Goal: Find contact information: Find contact information

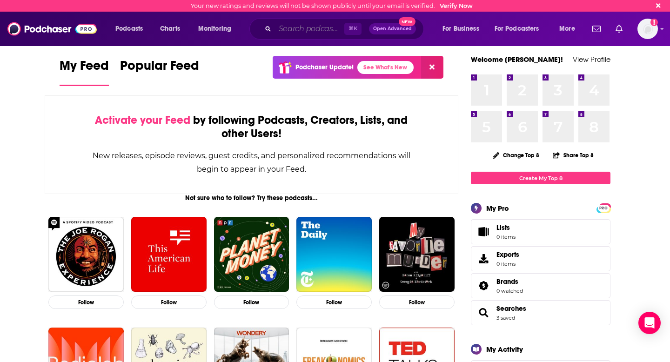
click at [315, 35] on input "Search podcasts, credits, & more..." at bounding box center [309, 28] width 69 height 15
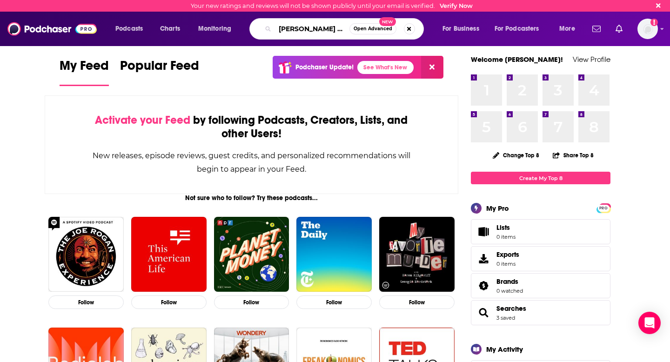
scroll to position [0, 2]
type input "[PERSON_NAME] Healthcare"
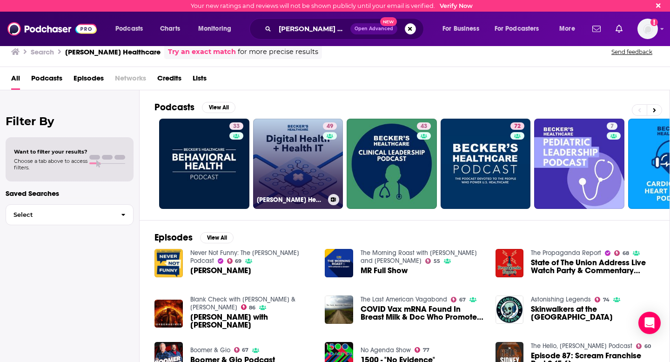
click at [289, 160] on link "49 [PERSON_NAME] Healthcare Digital Health + Health IT" at bounding box center [298, 164] width 90 height 90
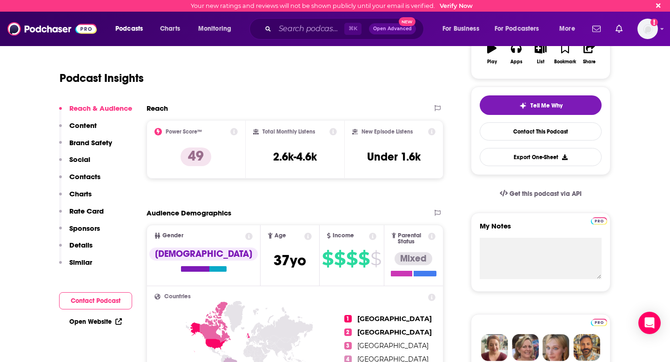
scroll to position [166, 0]
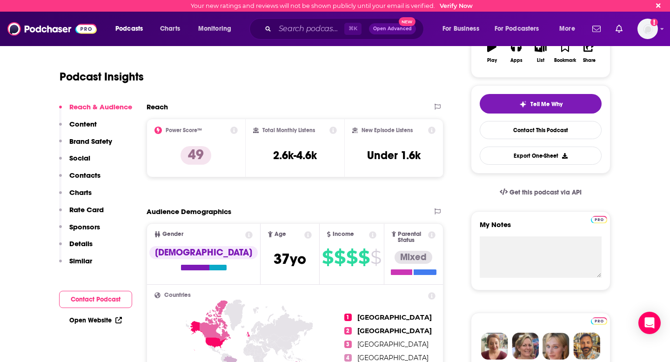
click at [84, 244] on p "Details" at bounding box center [80, 243] width 23 height 9
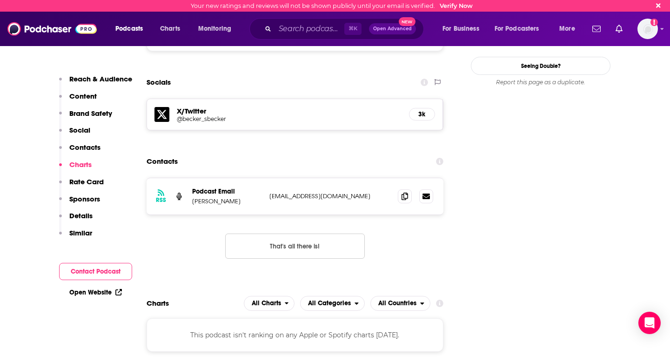
scroll to position [856, 0]
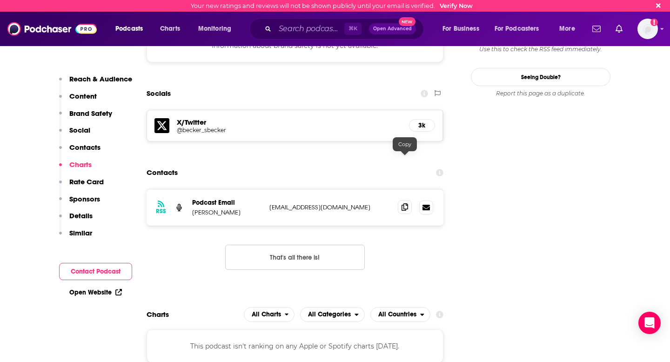
click at [404, 203] on icon at bounding box center [404, 206] width 7 height 7
click at [349, 164] on div "Contacts" at bounding box center [295, 173] width 297 height 18
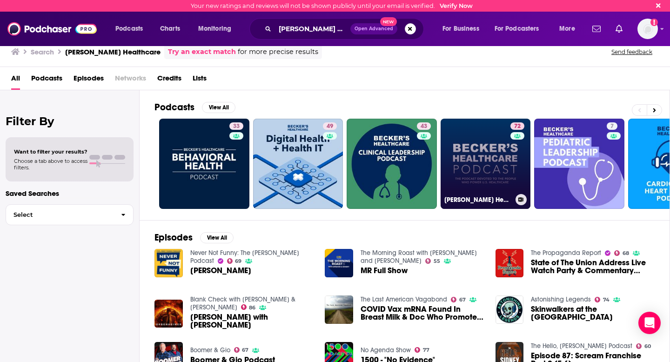
click at [482, 164] on link "72 [PERSON_NAME] Healthcare Podcast" at bounding box center [486, 164] width 90 height 90
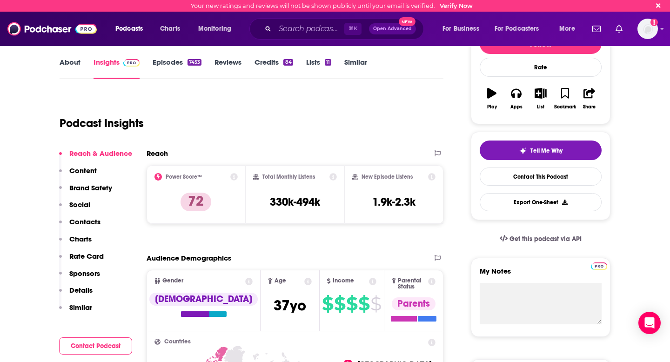
click at [80, 286] on p "Details" at bounding box center [80, 290] width 23 height 9
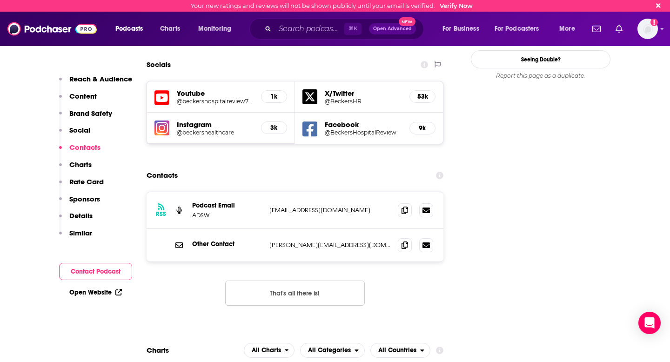
scroll to position [1029, 0]
click at [408, 204] on span at bounding box center [405, 211] width 14 height 14
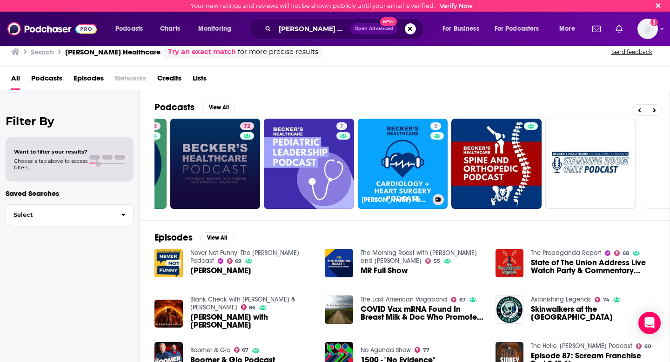
scroll to position [0, 339]
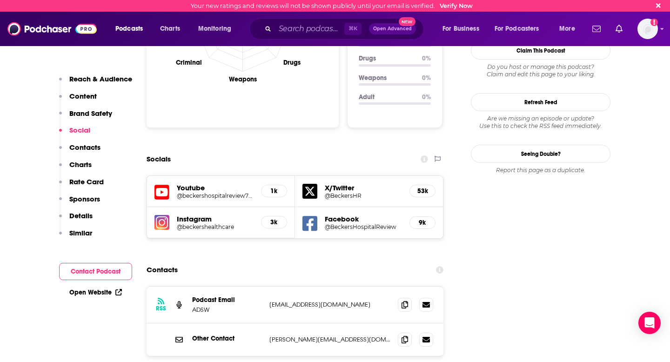
scroll to position [937, 0]
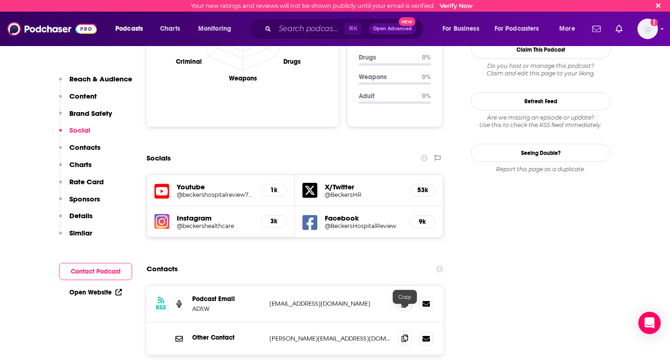
click at [403, 335] on icon at bounding box center [404, 338] width 7 height 7
click at [294, 31] on input "Search podcasts, credits, & more..." at bounding box center [309, 28] width 69 height 15
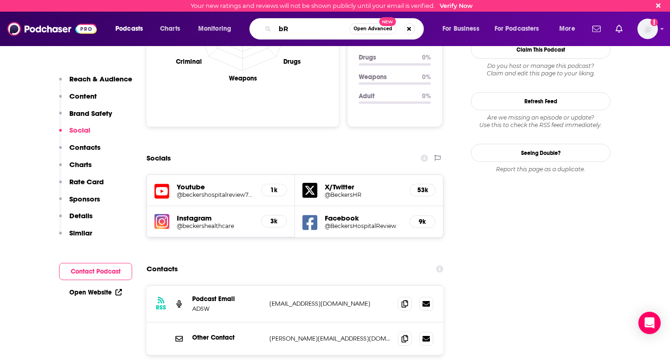
type input "b"
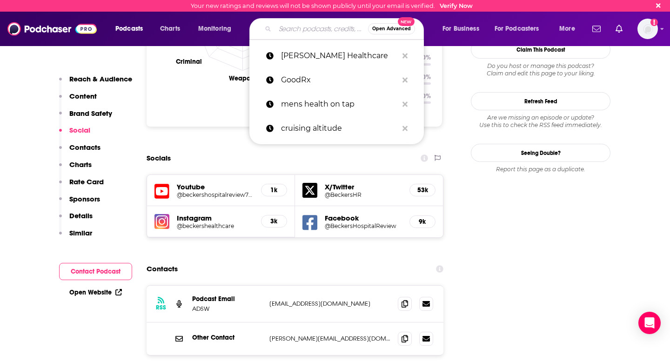
type input "b"
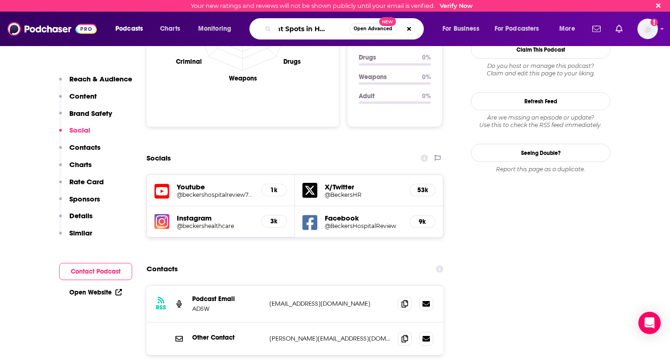
type input "Bright Spots in Healthcare"
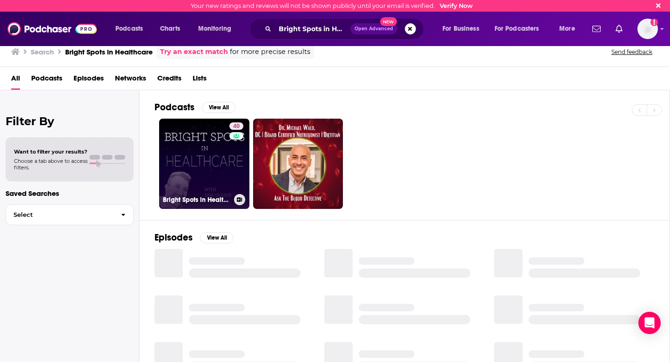
click at [219, 170] on link "40 Bright Spots in Healthcare" at bounding box center [204, 164] width 90 height 90
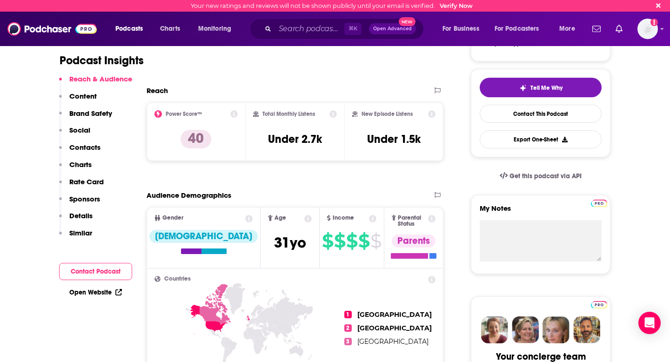
scroll to position [192, 0]
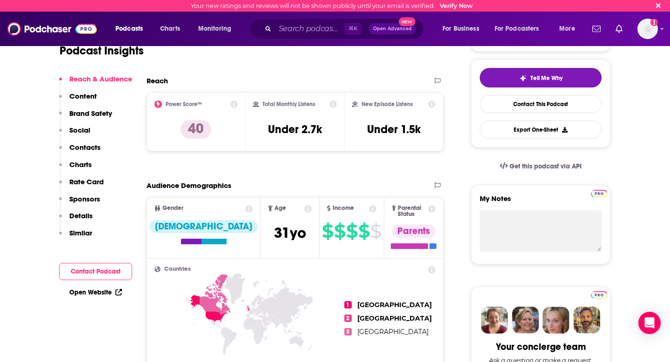
click at [87, 218] on p "Details" at bounding box center [80, 215] width 23 height 9
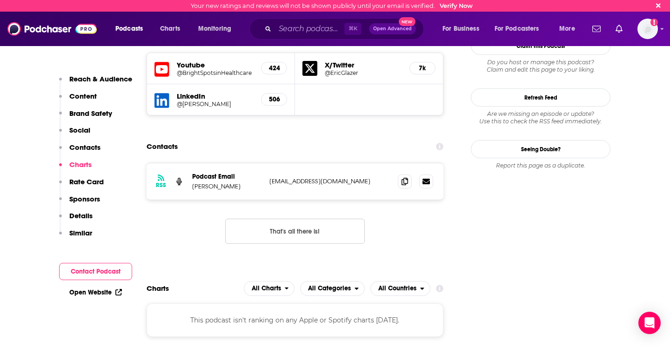
scroll to position [916, 0]
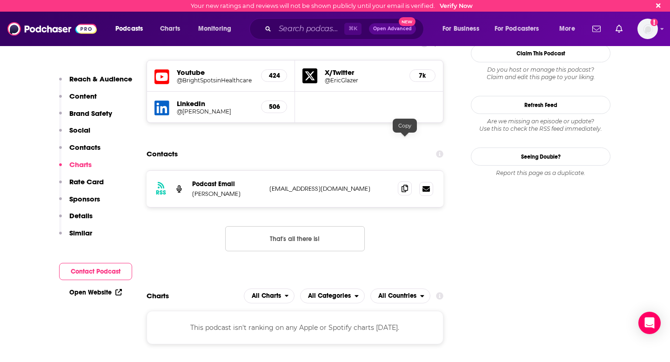
click at [405, 181] on span at bounding box center [405, 188] width 14 height 14
